Goal: Information Seeking & Learning: Learn about a topic

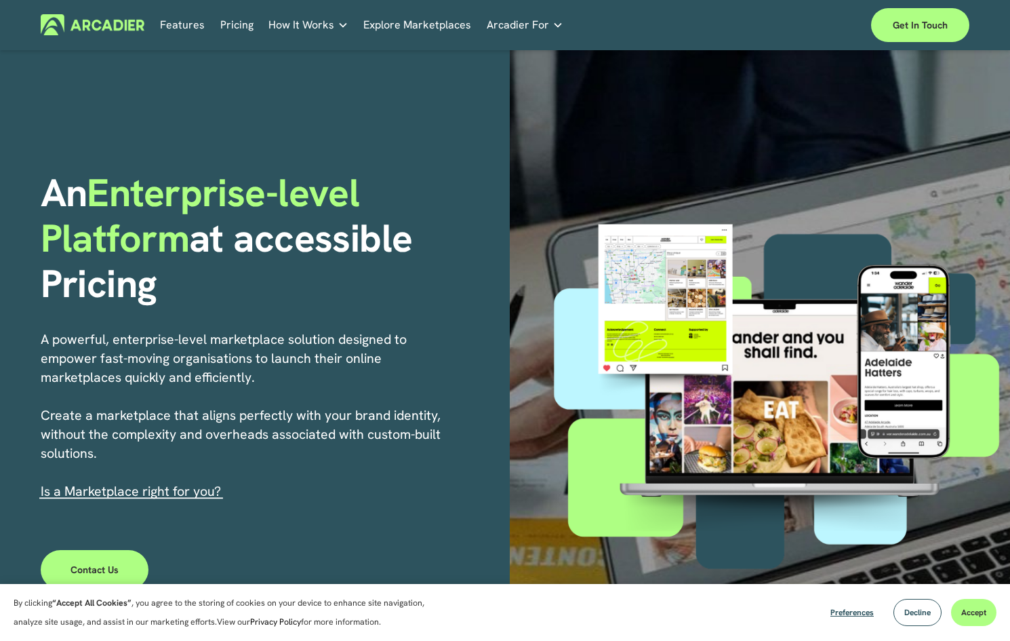
click at [194, 24] on link "Features" at bounding box center [182, 24] width 45 height 21
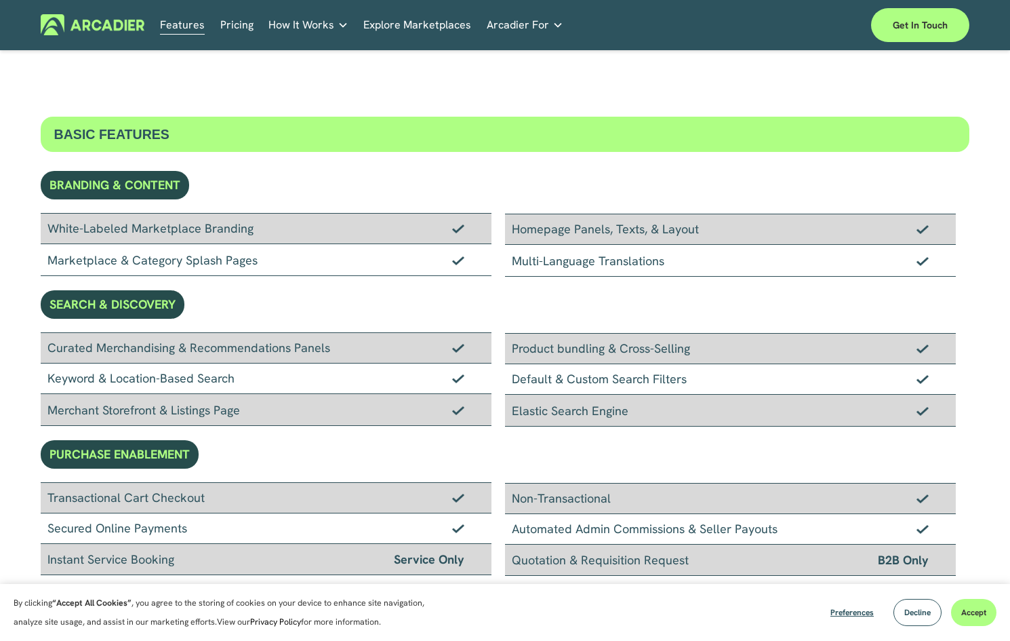
click at [243, 31] on link "Pricing" at bounding box center [236, 24] width 33 height 21
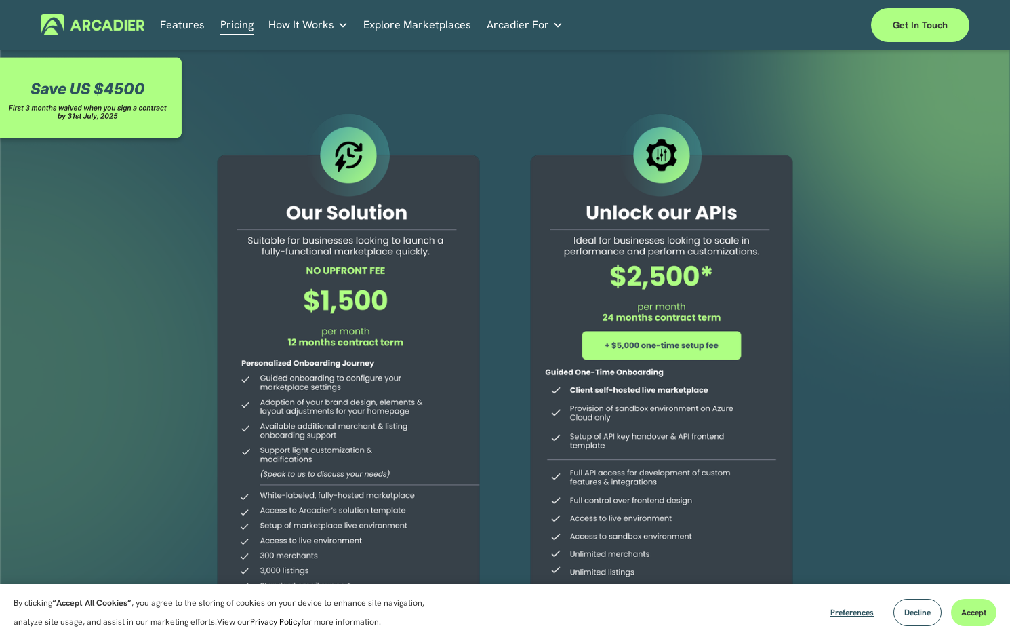
click at [300, 30] on span "How It Works" at bounding box center [301, 25] width 66 height 19
click at [306, 26] on span "How It Works" at bounding box center [301, 25] width 66 height 19
click at [439, 24] on link "Explore Marketplaces" at bounding box center [417, 24] width 108 height 21
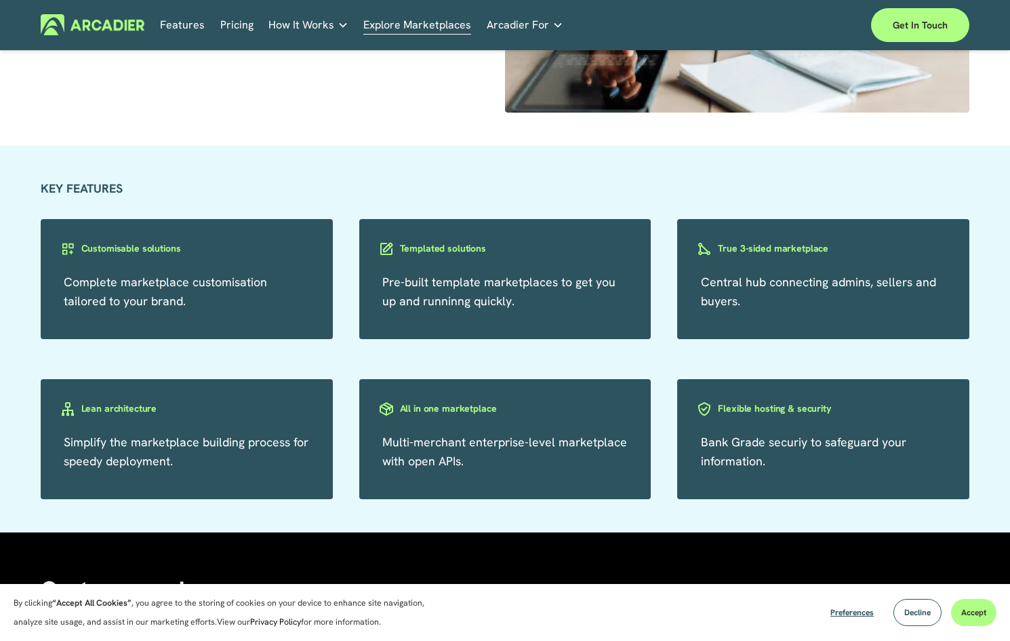
scroll to position [2263, 0]
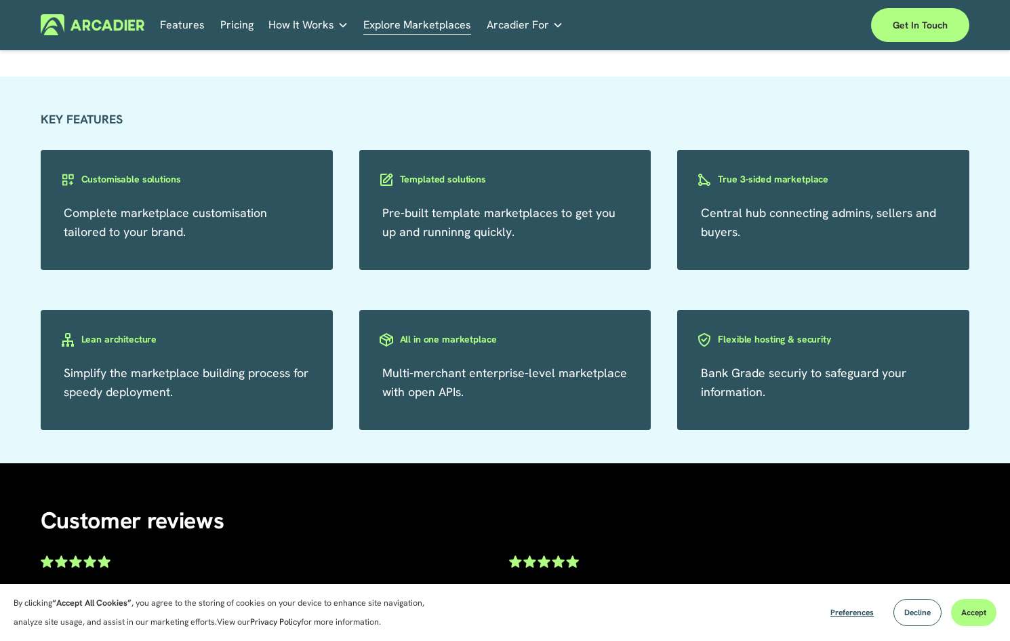
click at [0, 0] on h5 "Why Arcadier" at bounding box center [0, 0] width 0 height 0
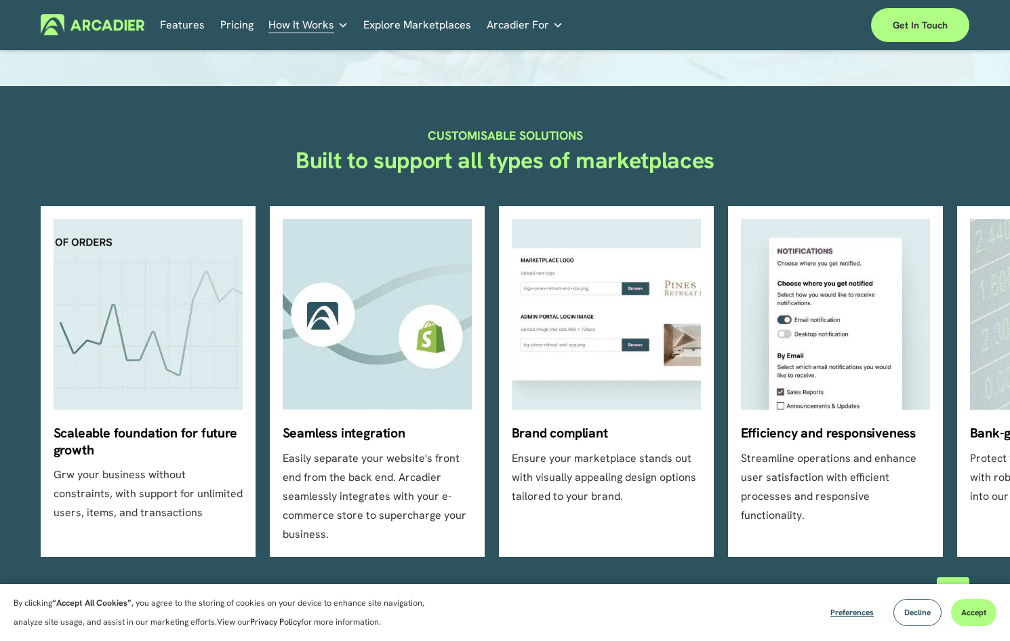
scroll to position [281, 0]
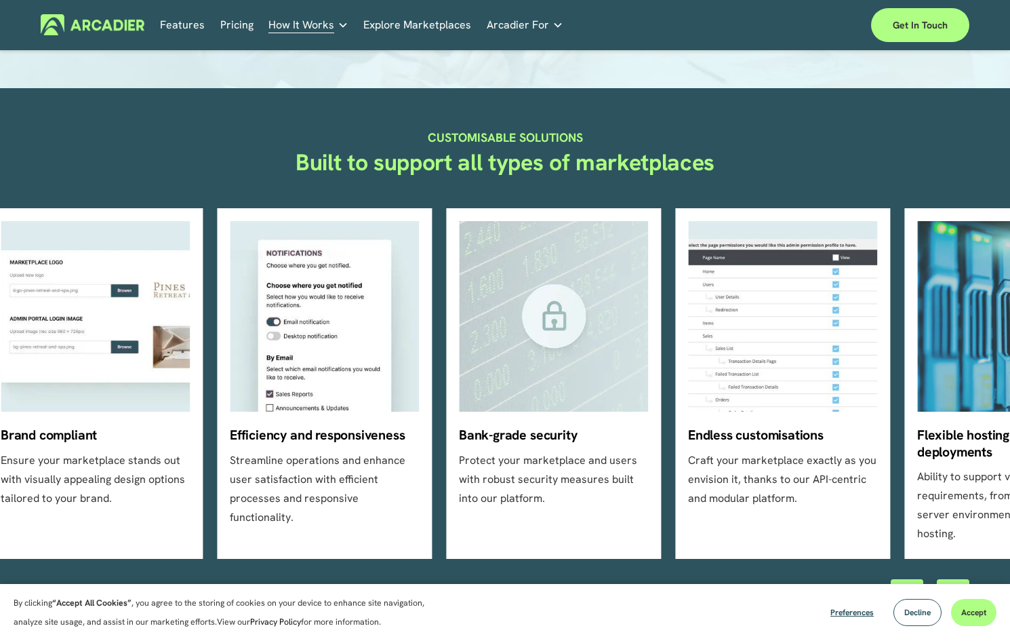
drag, startPoint x: 943, startPoint y: 359, endPoint x: 460, endPoint y: 434, distance: 489.0
click at [460, 434] on ul "Scaleable foundation for future growth Grw your business without constraints, w…" at bounding box center [505, 383] width 929 height 350
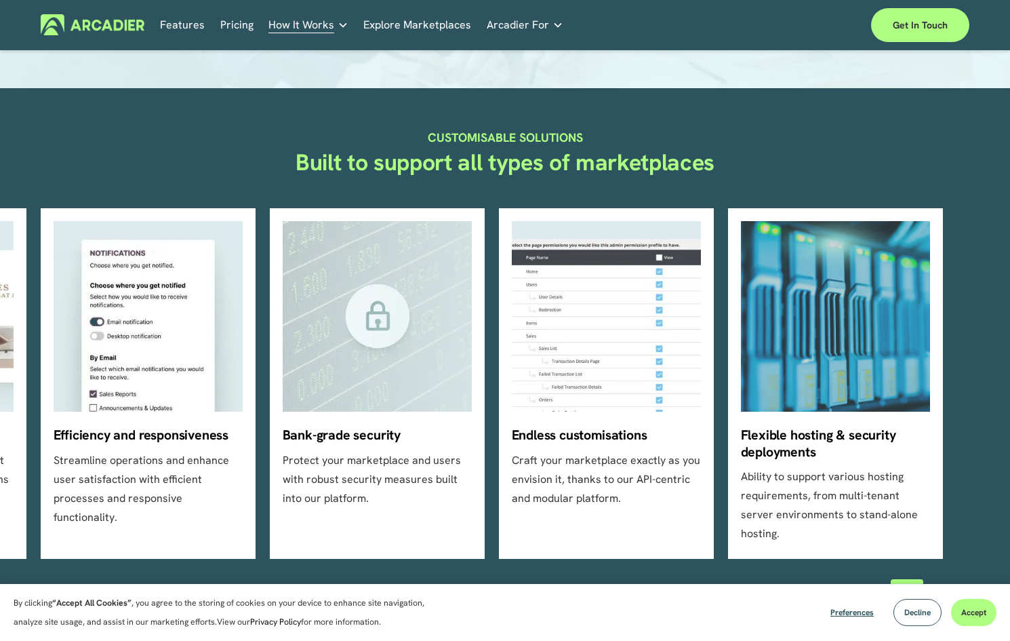
drag, startPoint x: 634, startPoint y: 420, endPoint x: 390, endPoint y: 431, distance: 243.6
click at [390, 431] on ul "Scaleable foundation for future growth Grw your business without constraints, w…" at bounding box center [505, 383] width 929 height 350
drag, startPoint x: 617, startPoint y: 390, endPoint x: 371, endPoint y: 392, distance: 245.4
click at [371, 392] on ul "Scaleable foundation for future growth Grw your business without constraints, w…" at bounding box center [505, 383] width 929 height 350
drag, startPoint x: 412, startPoint y: 372, endPoint x: 779, endPoint y: 357, distance: 367.0
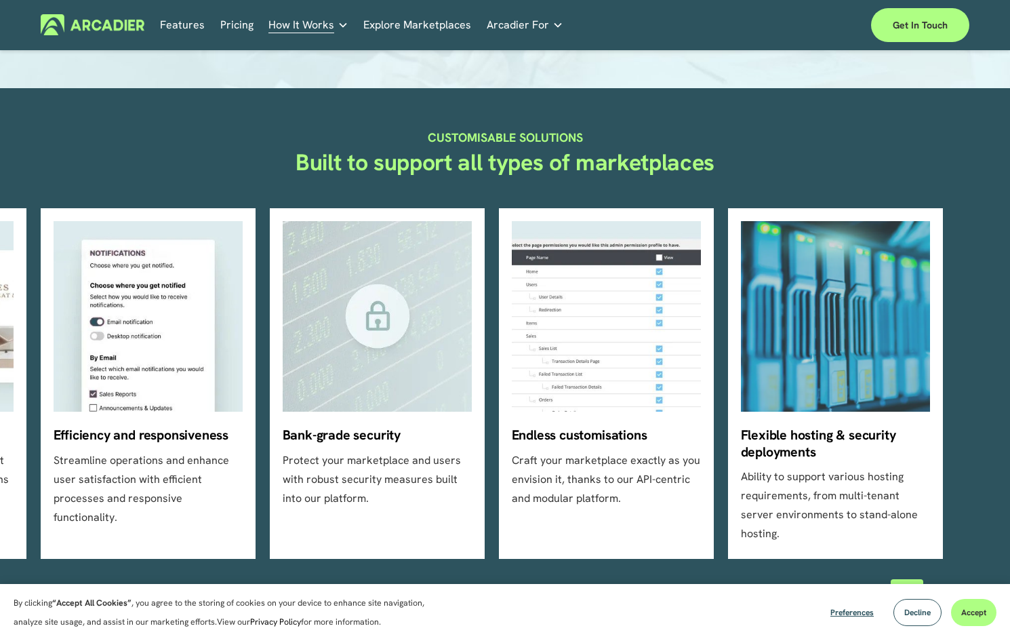
click at [779, 357] on ul "Scaleable foundation for future growth Grw your business without constraints, w…" at bounding box center [505, 383] width 929 height 350
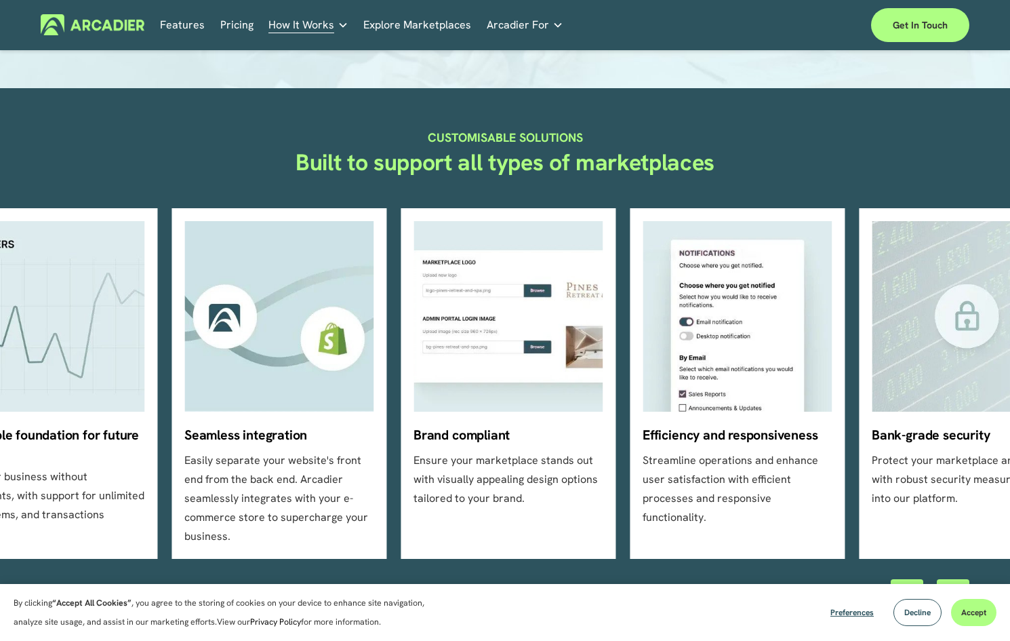
drag, startPoint x: 626, startPoint y: 363, endPoint x: 937, endPoint y: 356, distance: 311.2
click at [937, 356] on ul "Scaleable foundation for future growth Grw your business without constraints, w…" at bounding box center [505, 383] width 929 height 350
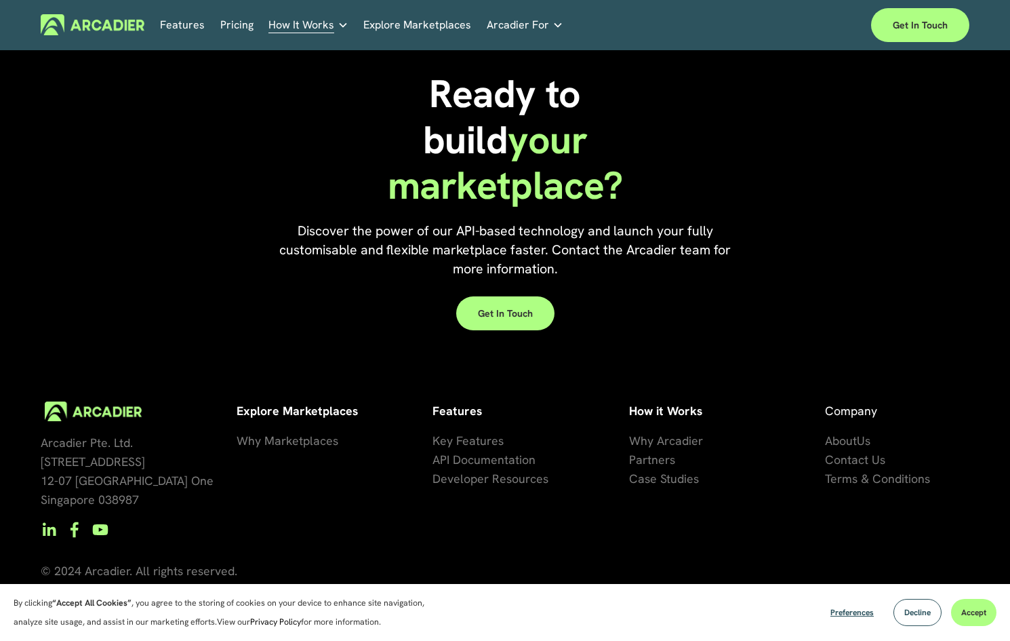
scroll to position [1188, 0]
